Goal: Information Seeking & Learning: Learn about a topic

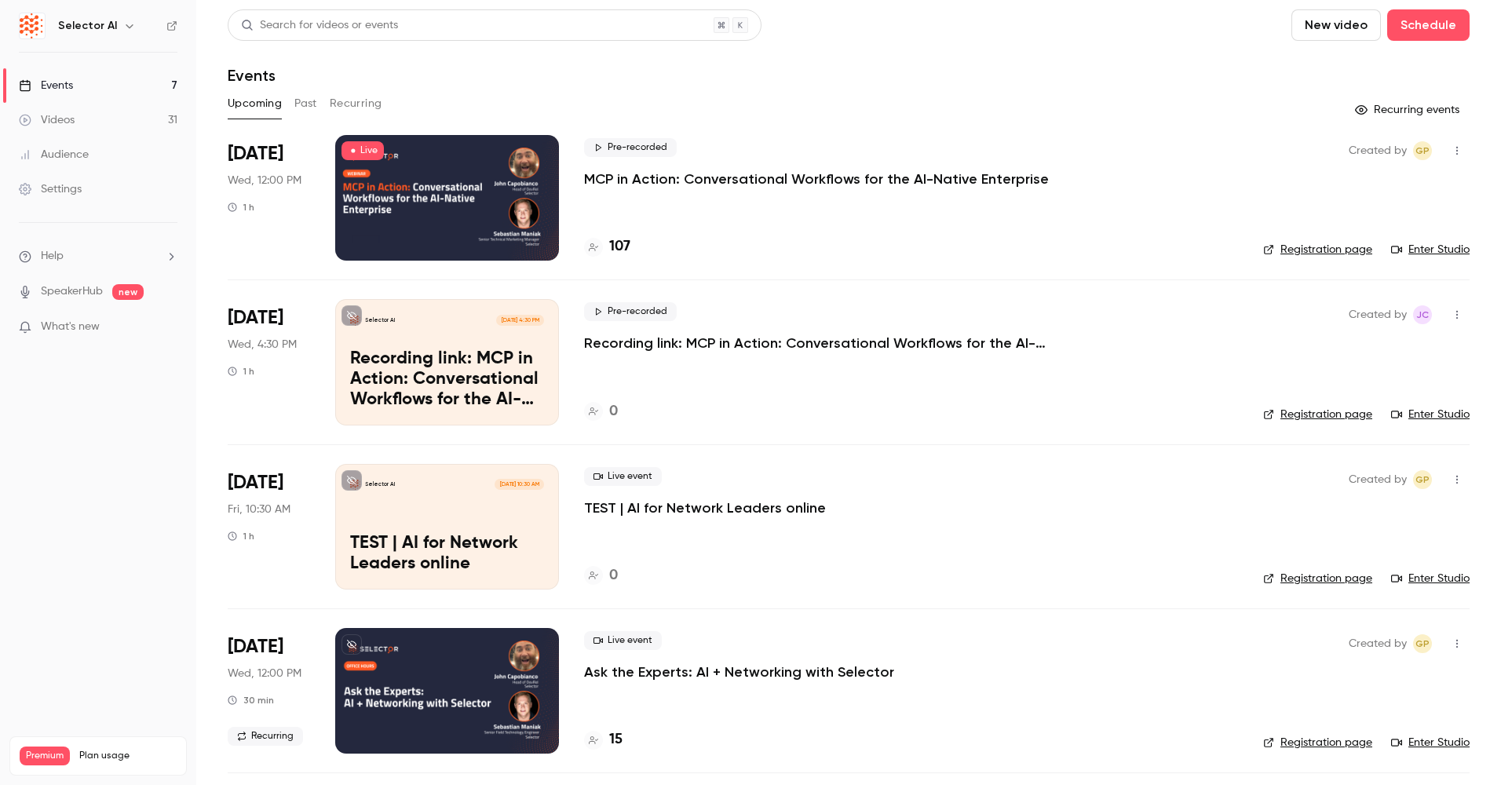
click at [857, 177] on p "MCP in Action: Conversational Workflows for the AI-Native Enterprise" at bounding box center [816, 179] width 465 height 19
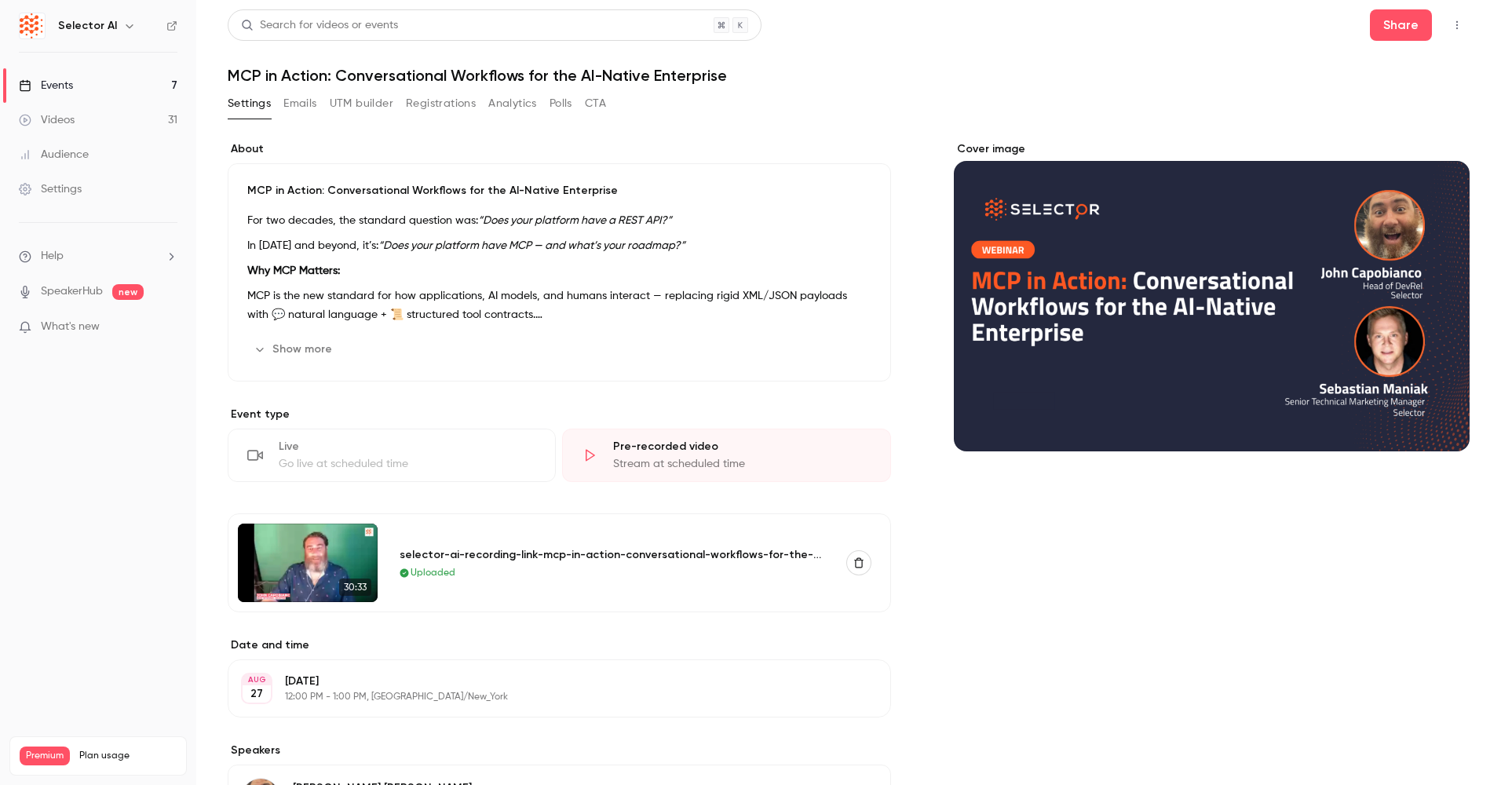
click at [485, 104] on div "Settings Emails UTM builder Registrations Analytics Polls CTA" at bounding box center [417, 103] width 378 height 25
click at [506, 102] on button "Analytics" at bounding box center [512, 103] width 49 height 25
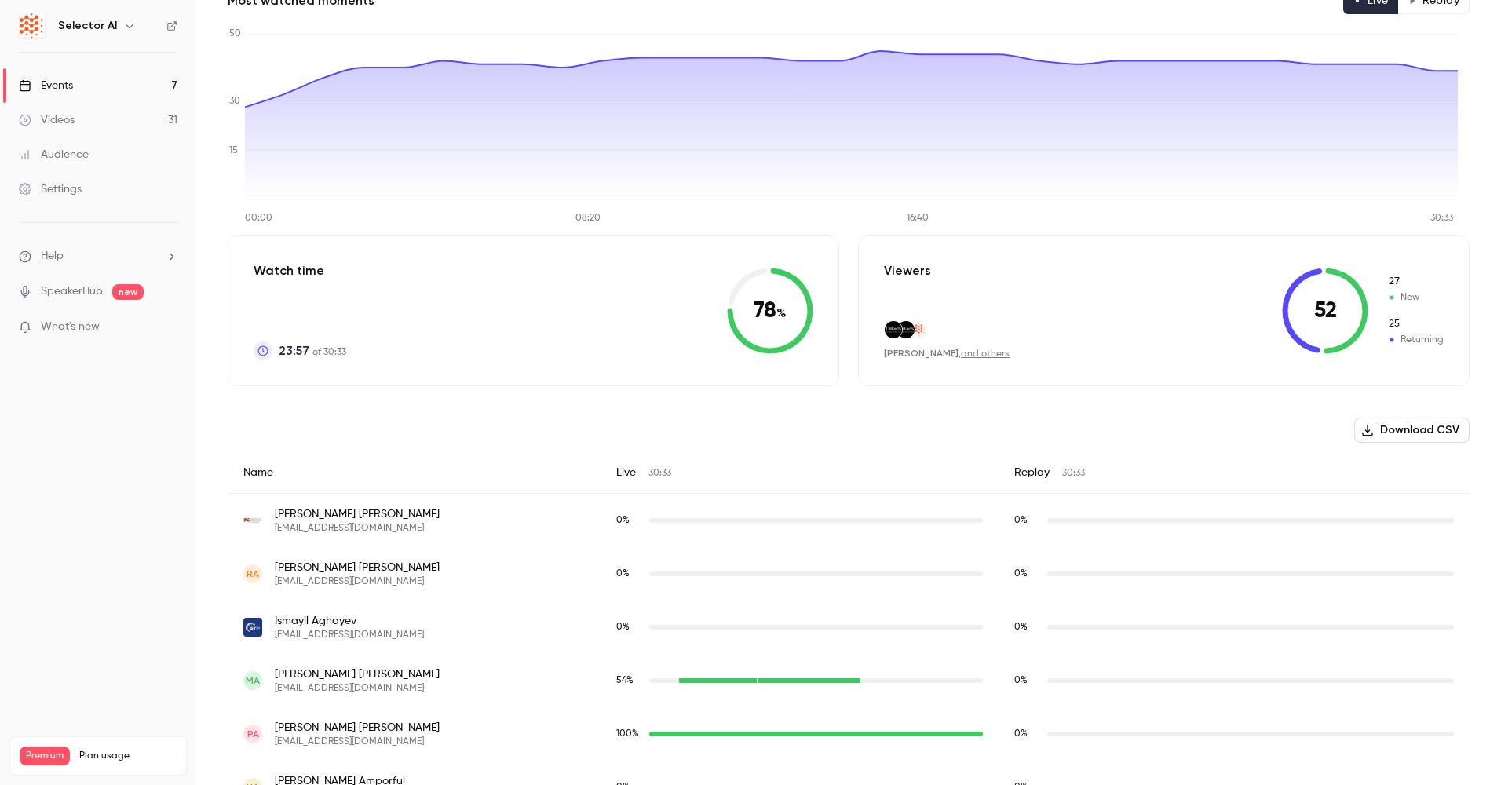
scroll to position [157, 0]
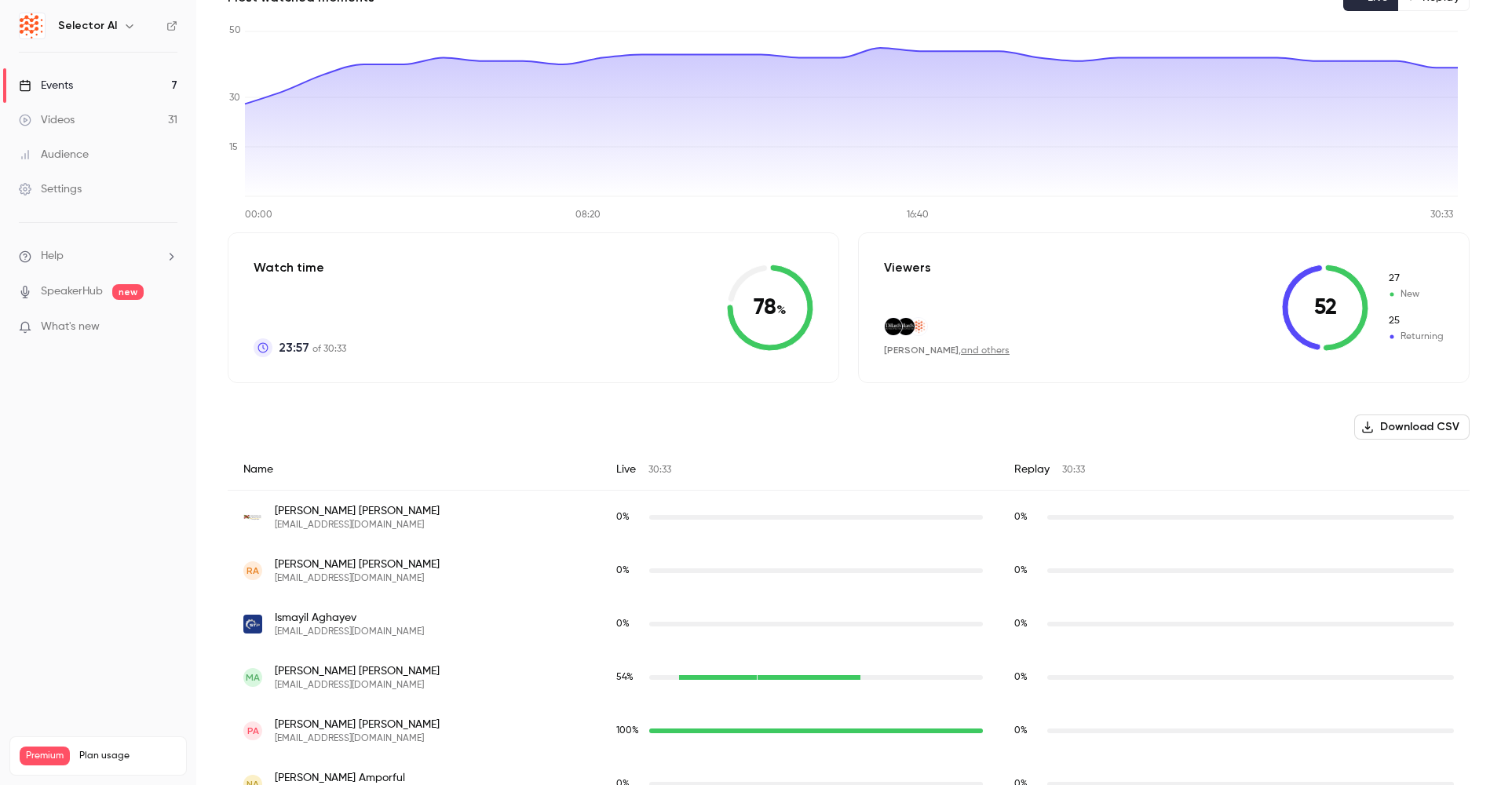
click at [978, 353] on link "and others" at bounding box center [985, 350] width 49 height 9
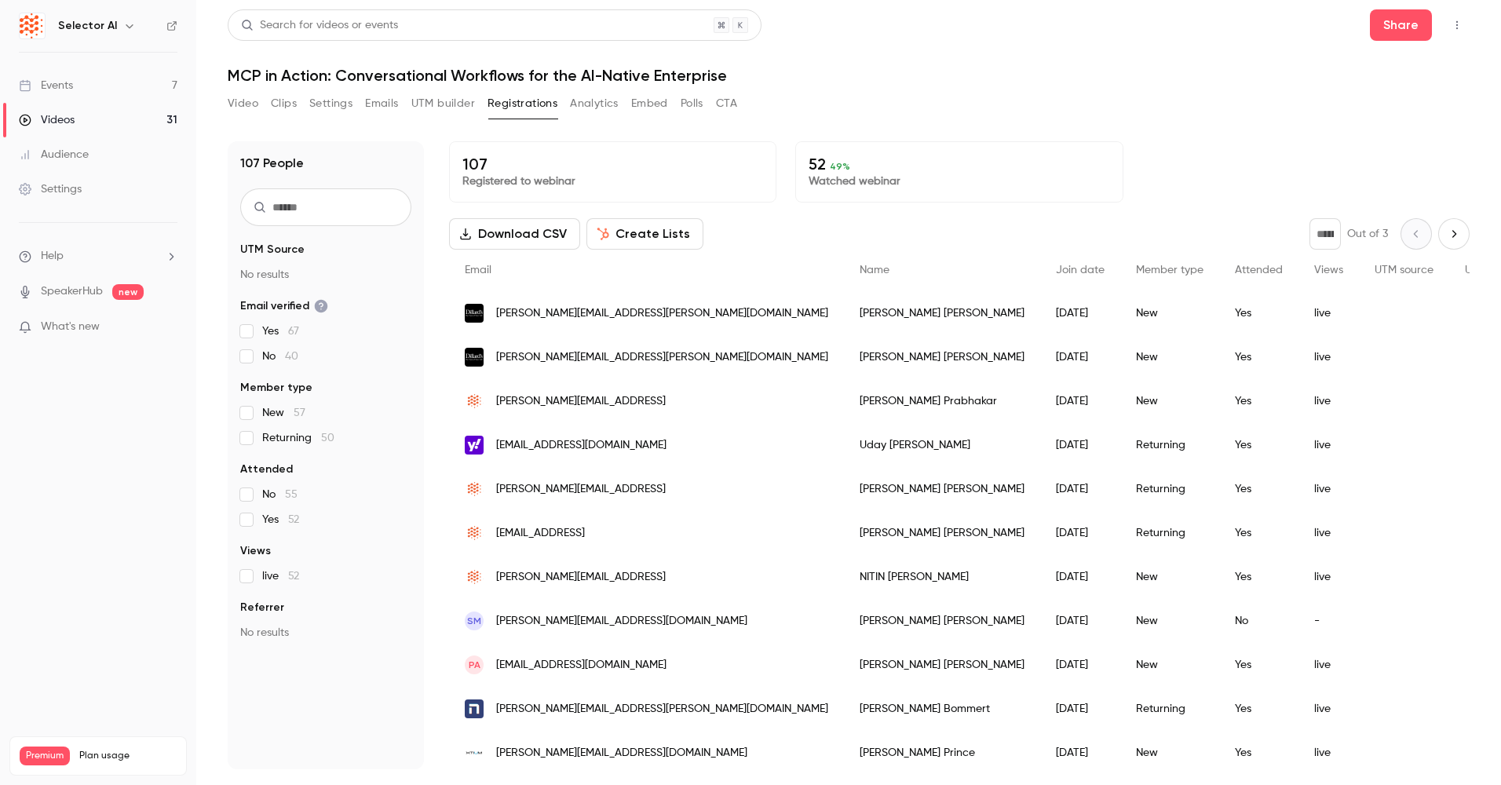
click at [955, 177] on p "Watched webinar" at bounding box center [959, 181] width 301 height 16
click at [594, 103] on button "Analytics" at bounding box center [594, 103] width 49 height 25
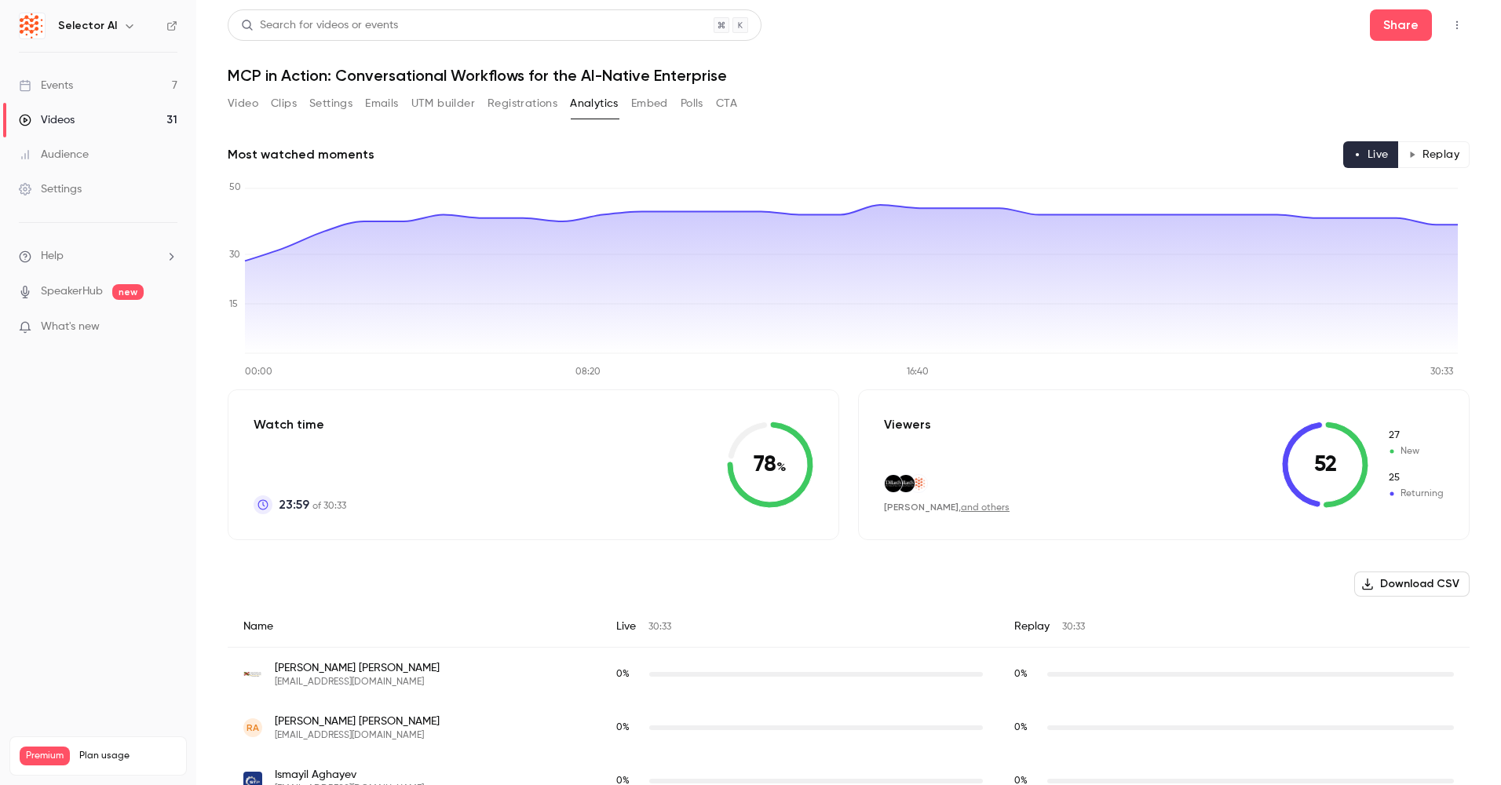
click at [71, 115] on div "Videos" at bounding box center [47, 120] width 56 height 16
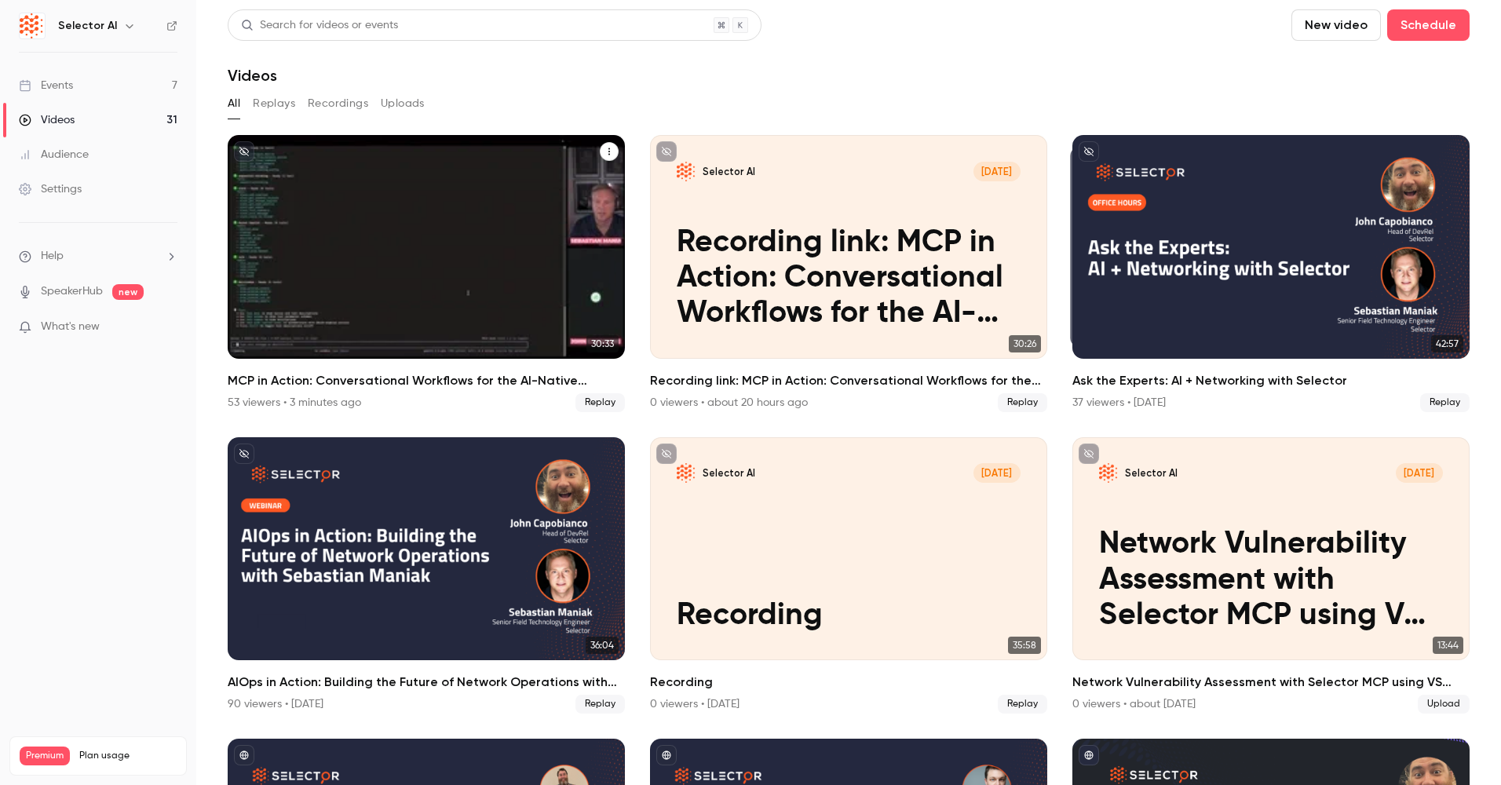
click at [374, 230] on div "MCP in Action: Conversational Workflows for the AI-Native Enterprise" at bounding box center [426, 247] width 397 height 224
